Goal: Information Seeking & Learning: Learn about a topic

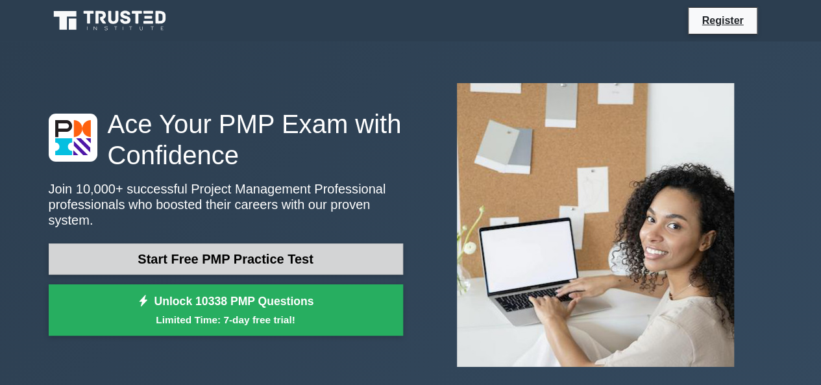
click at [289, 247] on link "Start Free PMP Practice Test" at bounding box center [226, 258] width 354 height 31
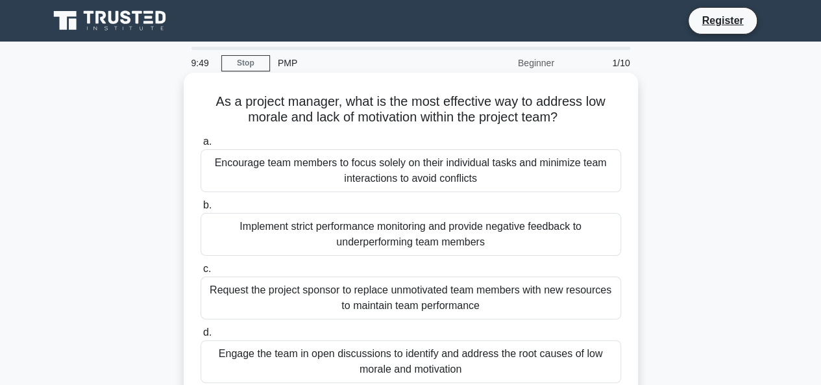
click at [439, 171] on div "Encourage team members to focus solely on their individual tasks and minimize t…" at bounding box center [410, 170] width 420 height 43
click at [200, 146] on input "a. Encourage team members to focus solely on their individual tasks and minimiz…" at bounding box center [200, 142] width 0 height 8
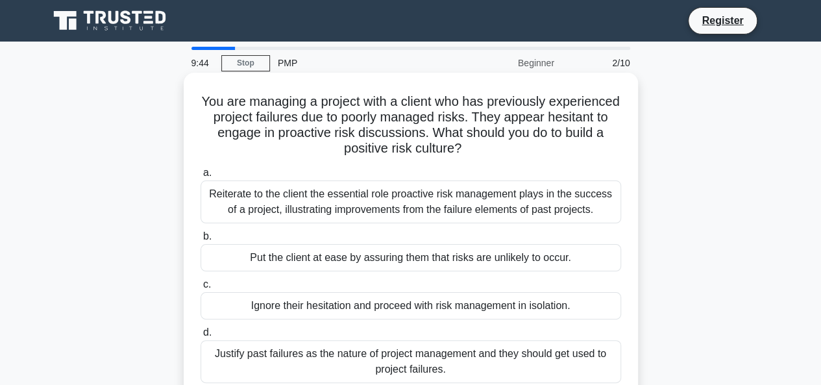
click at [439, 269] on div "Put the client at ease by assuring them that risks are unlikely to occur." at bounding box center [410, 257] width 420 height 27
click at [200, 241] on input "b. Put the client at ease by assuring them that risks are unlikely to occur." at bounding box center [200, 236] width 0 height 8
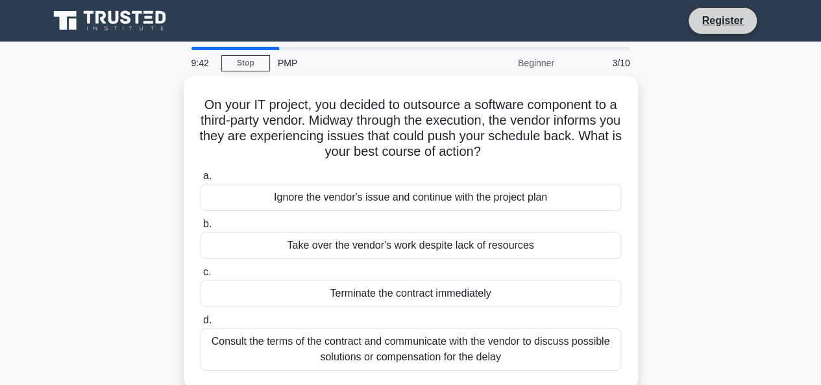
click at [720, 29] on li "Register" at bounding box center [722, 20] width 69 height 27
